Goal: Information Seeking & Learning: Learn about a topic

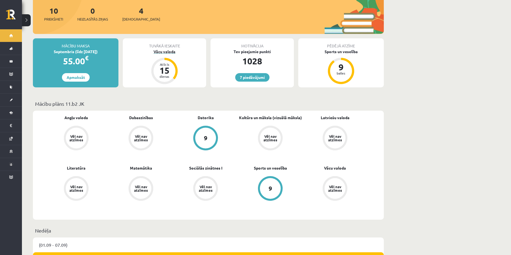
scroll to position [110, 0]
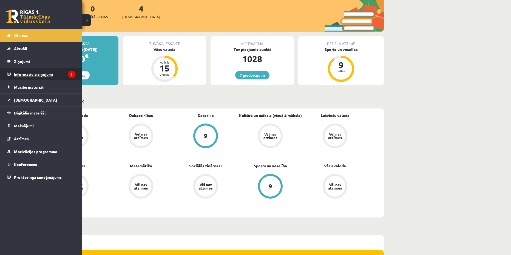
click at [24, 75] on legend "Informatīvie ziņojumi 3" at bounding box center [44, 74] width 61 height 13
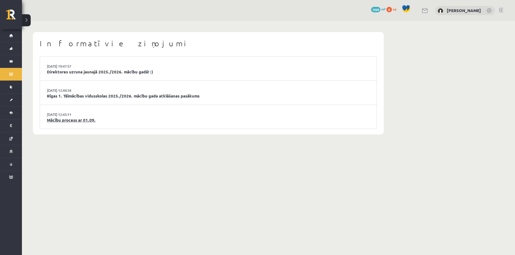
click at [69, 118] on link "Mācību process ar 01.09." at bounding box center [208, 120] width 323 height 6
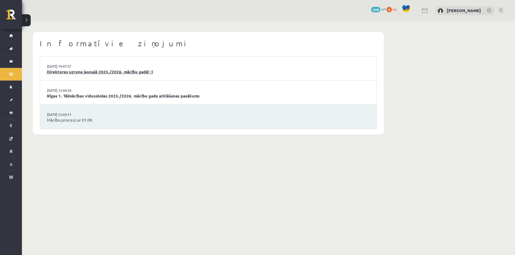
click at [100, 72] on link "Direktores uzruna jaunajā 2025./2026. mācību gadā! :)" at bounding box center [208, 72] width 323 height 6
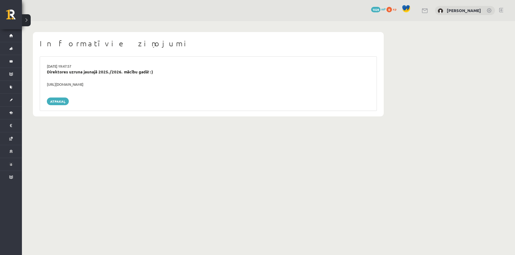
click at [97, 85] on div "https://youtube.com/shorts/lM8RsWyzCn4" at bounding box center [208, 84] width 331 height 5
click at [96, 85] on div "https://youtube.com/shorts/lM8RsWyzCn4" at bounding box center [208, 84] width 331 height 5
copy div "https://youtube.com/shorts/lM8RsWyzCn4"
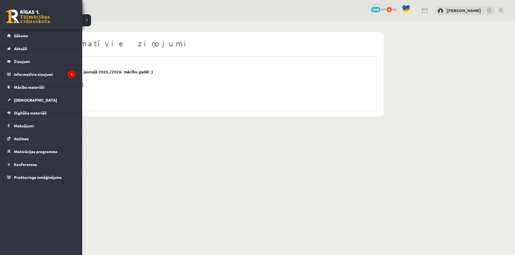
click at [16, 14] on link at bounding box center [28, 17] width 44 height 14
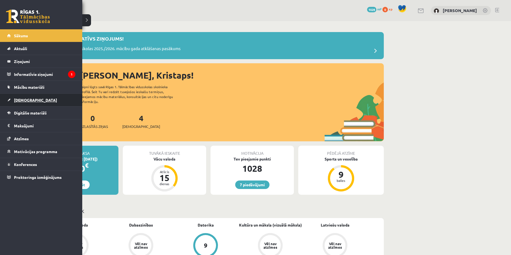
click at [19, 97] on link "[DEMOGRAPHIC_DATA]" at bounding box center [41, 100] width 68 height 13
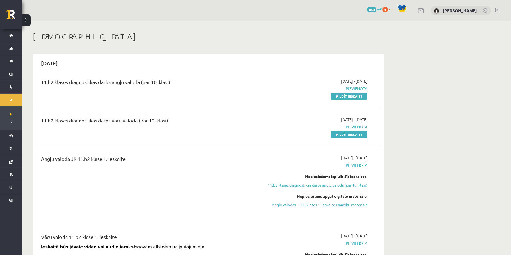
scroll to position [27, 0]
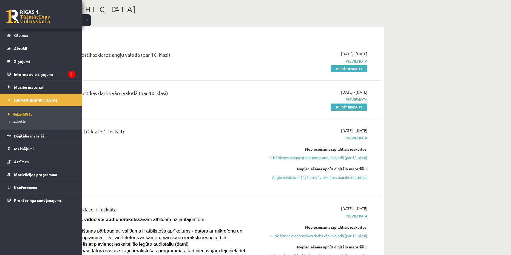
click at [15, 18] on link at bounding box center [28, 17] width 44 height 14
